Goal: Task Accomplishment & Management: Use online tool/utility

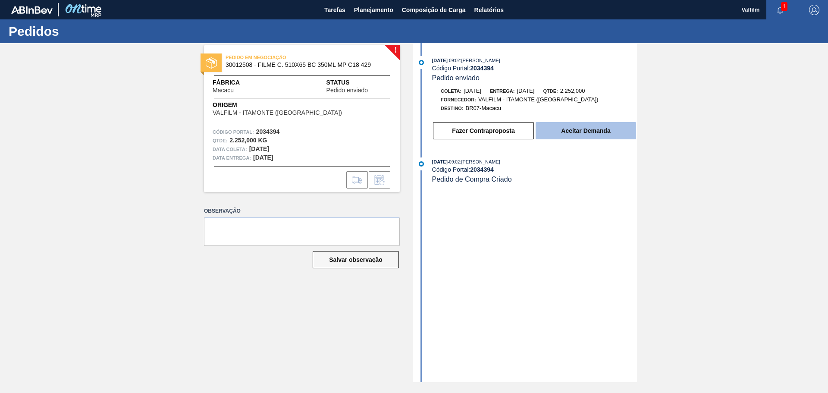
click at [565, 135] on button "Aceitar Demanda" at bounding box center [586, 130] width 101 height 17
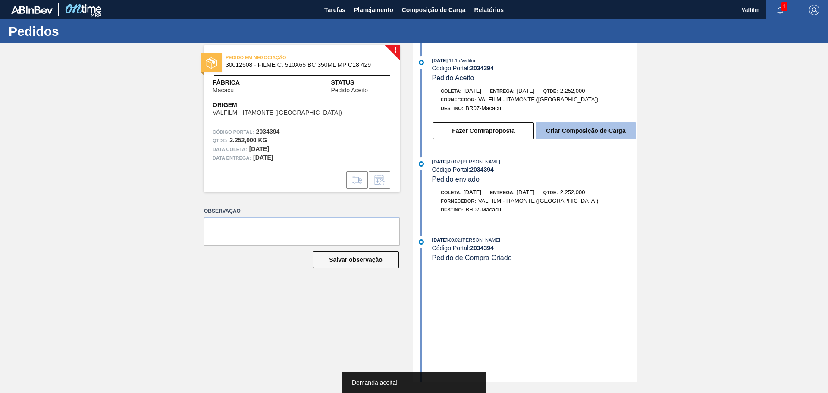
click at [576, 130] on button "Criar Composição de Carga" at bounding box center [586, 130] width 101 height 17
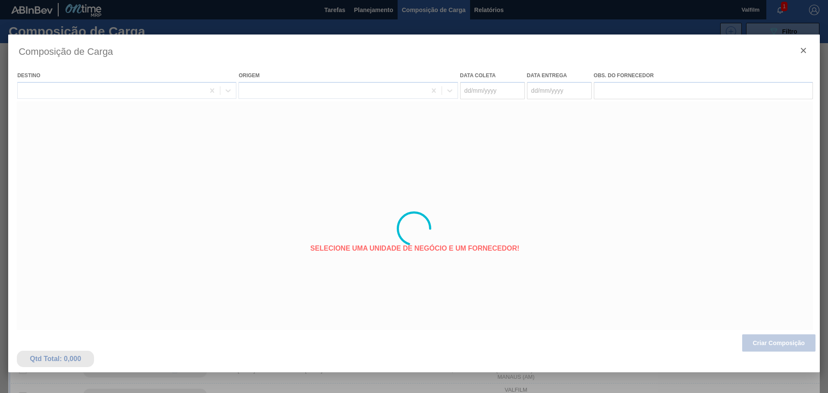
type coleta "[DATE]"
type entrega "[DATE]"
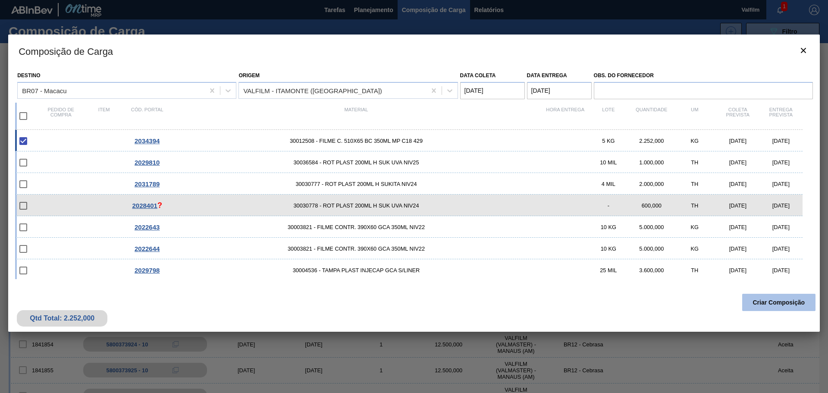
click at [770, 306] on button "Criar Composição" at bounding box center [778, 302] width 73 height 17
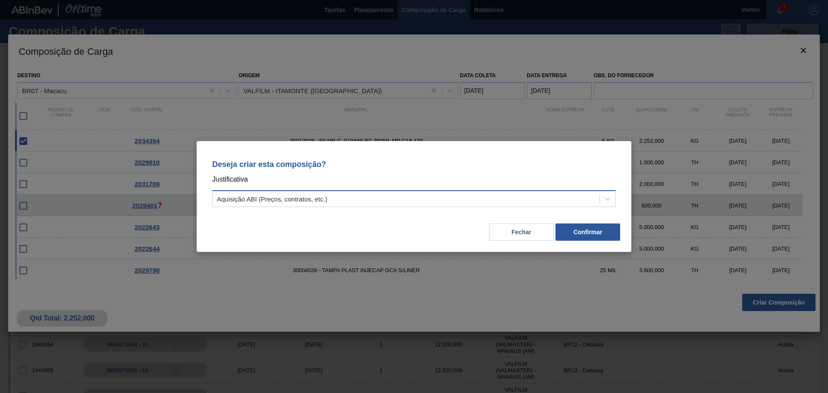
click at [415, 199] on div "Aquisição ABI (Preços, contratos, etc.)" at bounding box center [406, 199] width 387 height 13
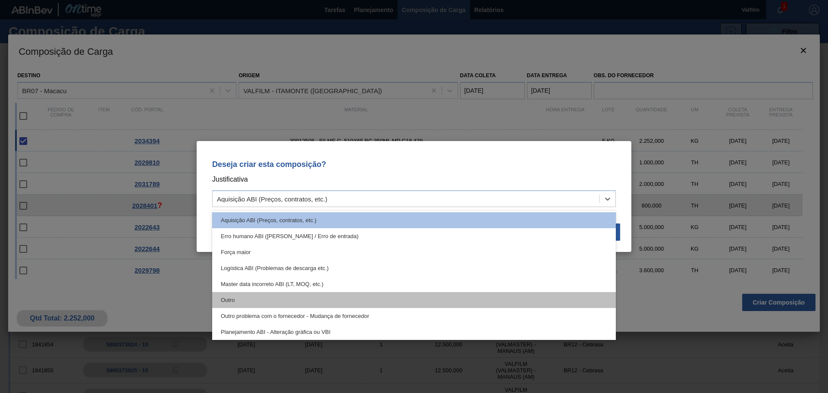
click at [238, 295] on div "Outro" at bounding box center [414, 300] width 404 height 16
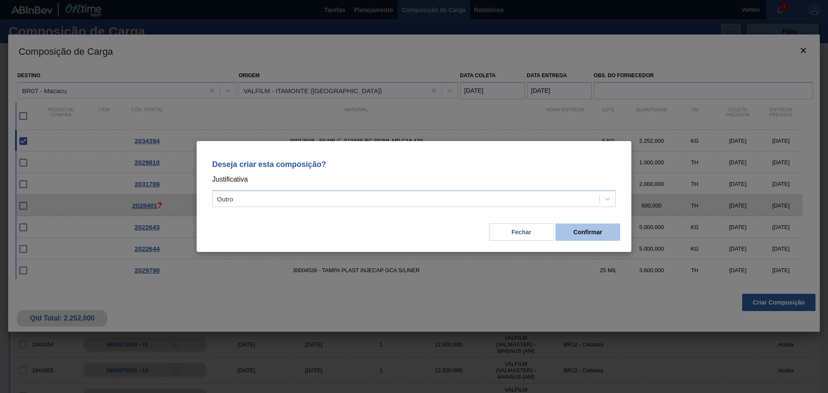
click at [595, 235] on button "Confirmar" at bounding box center [588, 231] width 65 height 17
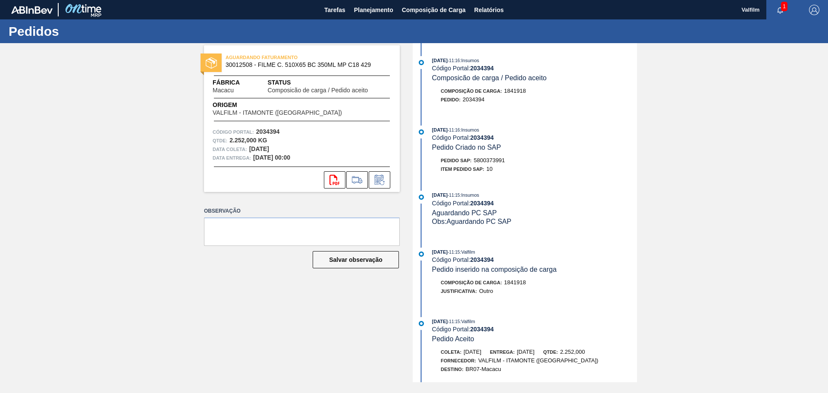
click at [482, 160] on span "5800373991" at bounding box center [489, 160] width 31 height 6
copy span "5800373991"
click at [498, 159] on span "5800373991" at bounding box center [489, 160] width 31 height 6
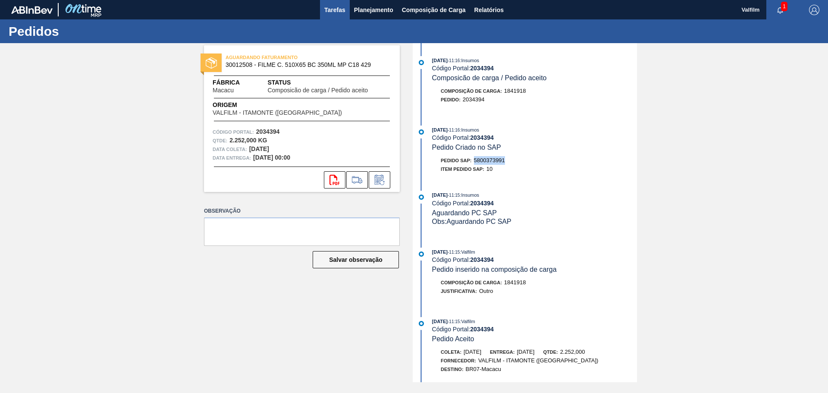
copy span "5800373991"
click at [486, 160] on span "5800373991" at bounding box center [489, 160] width 31 height 6
